Goal: Go to known website: Access a specific website the user already knows

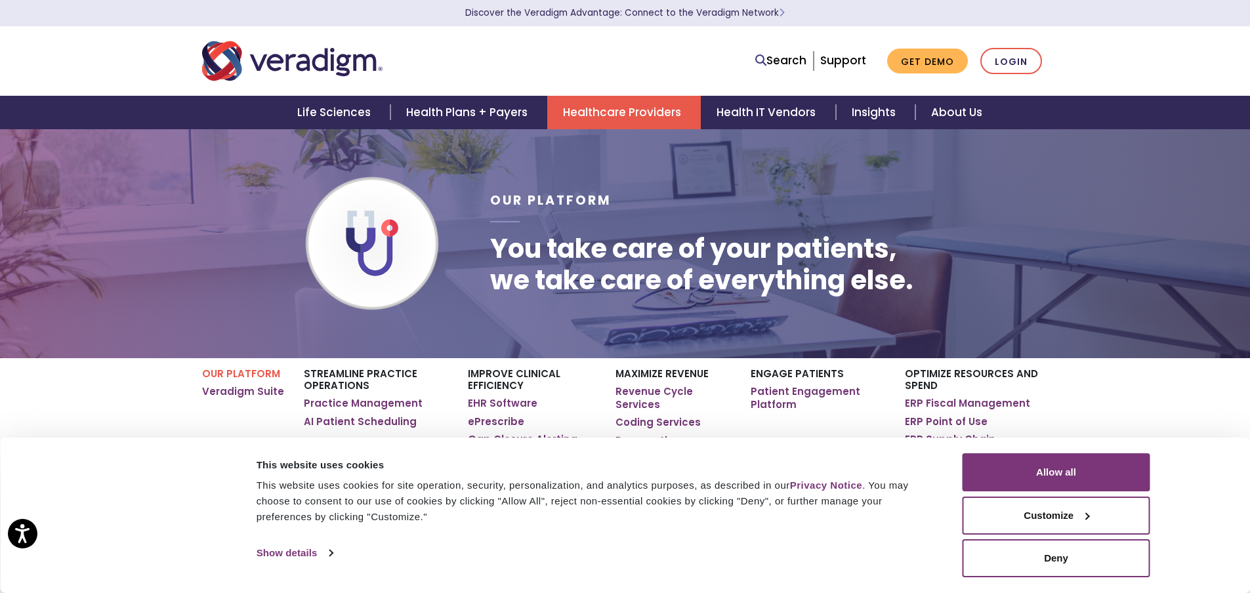
click at [982, 68] on li "Login" at bounding box center [1011, 61] width 62 height 27
click at [997, 62] on link "Login" at bounding box center [1011, 61] width 62 height 27
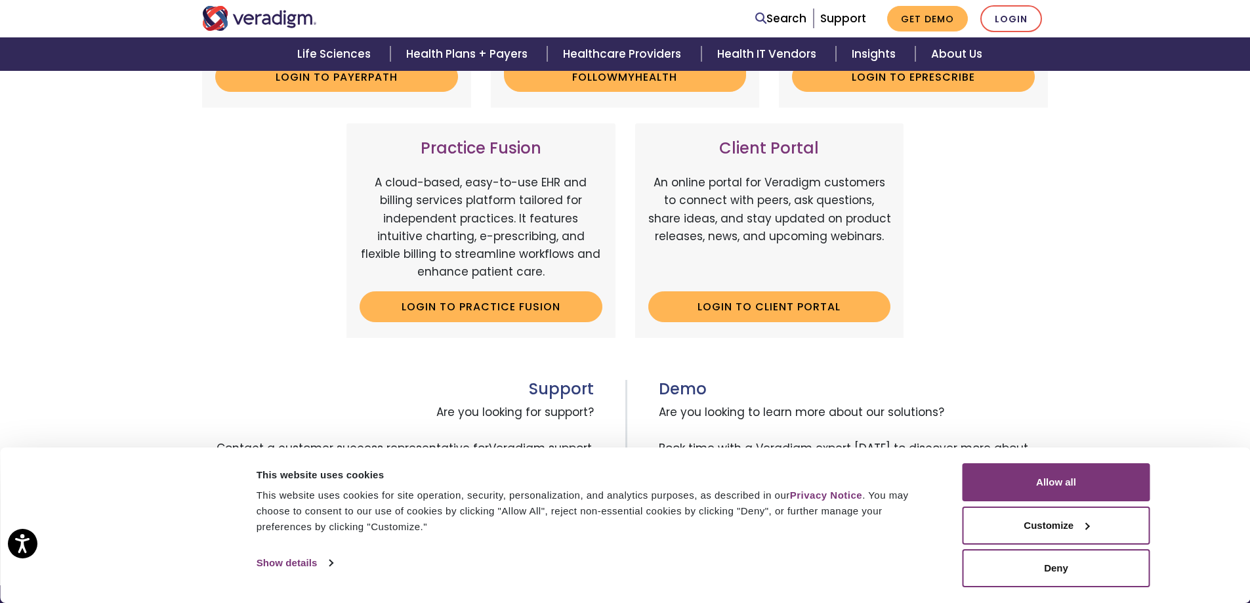
scroll to position [378, 0]
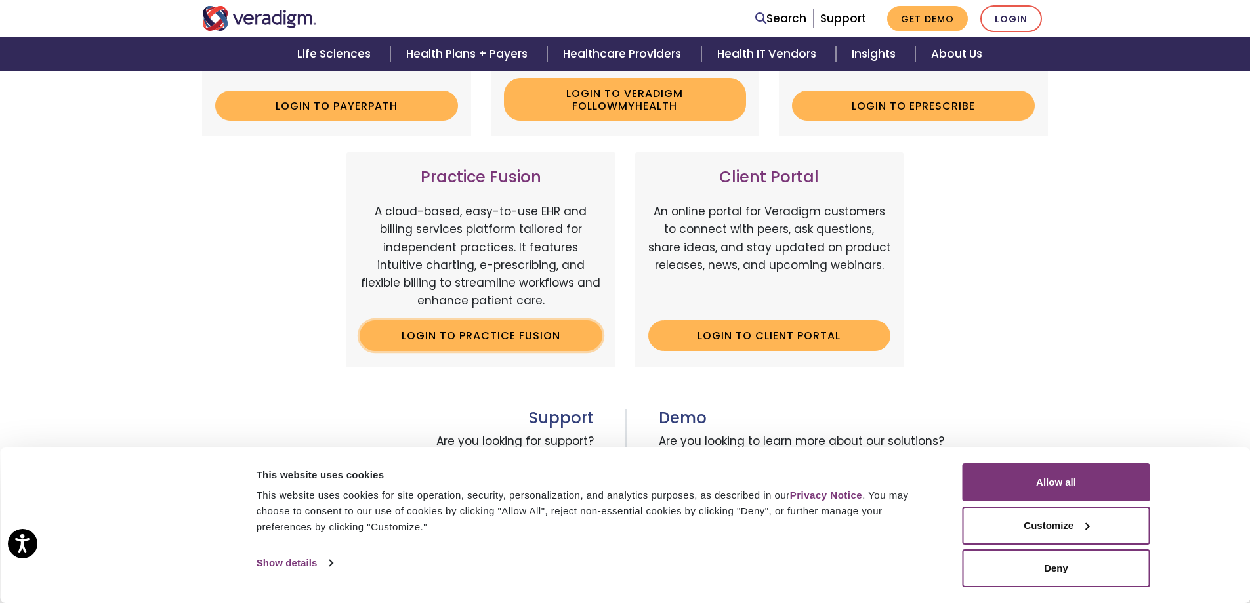
click at [509, 327] on link "Login to Practice Fusion" at bounding box center [480, 335] width 243 height 30
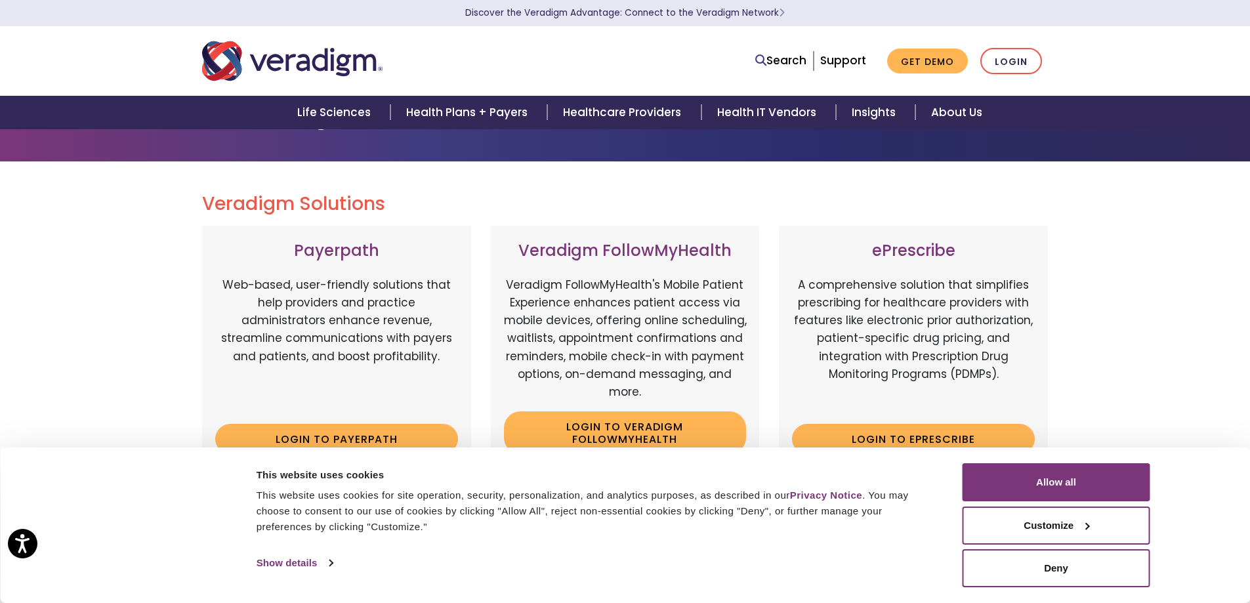
scroll to position [0, 0]
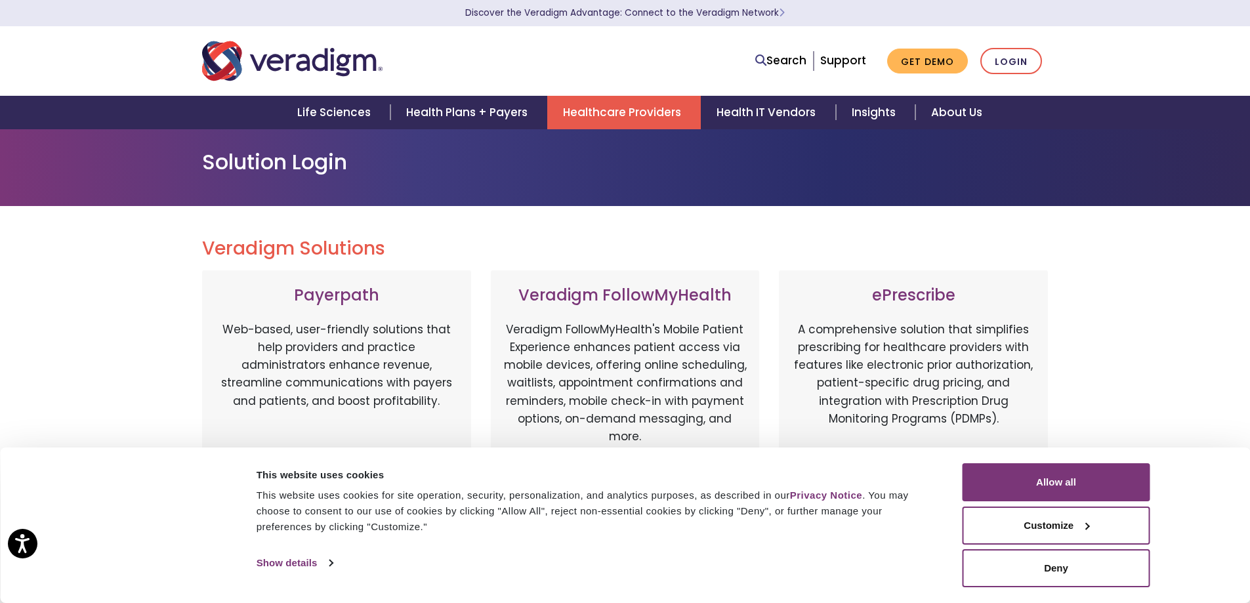
click at [598, 116] on link "Healthcare Providers" at bounding box center [623, 112] width 153 height 33
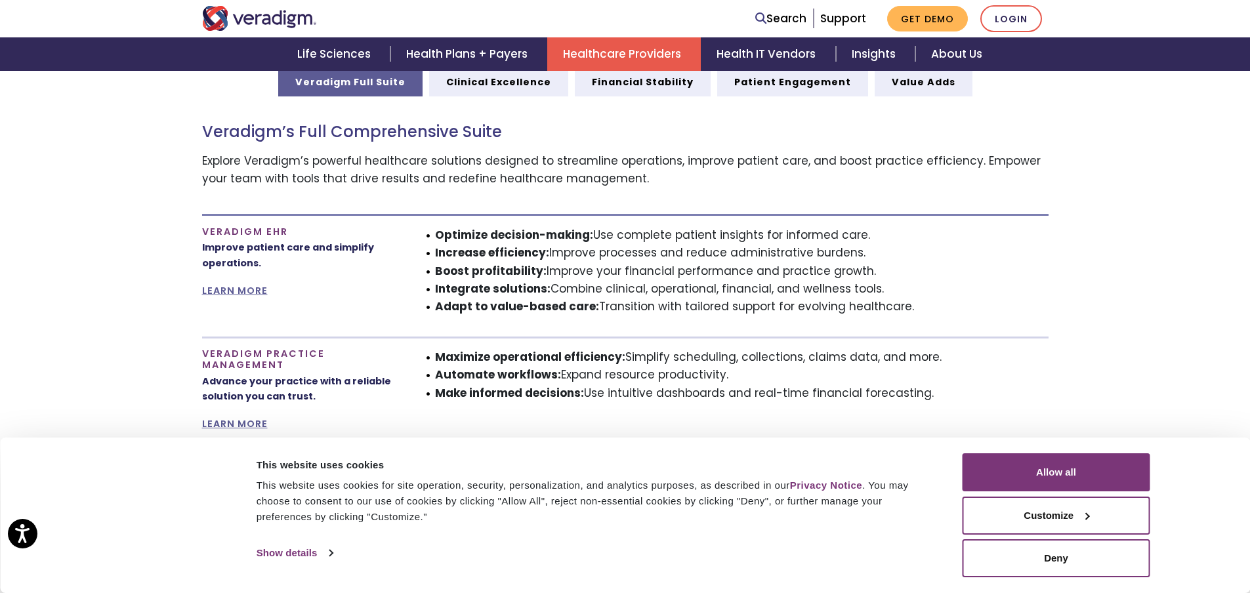
scroll to position [780, 0]
